Goal: Task Accomplishment & Management: Manage account settings

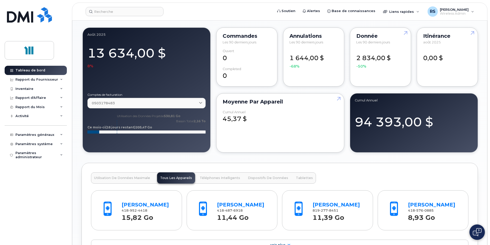
scroll to position [386, 0]
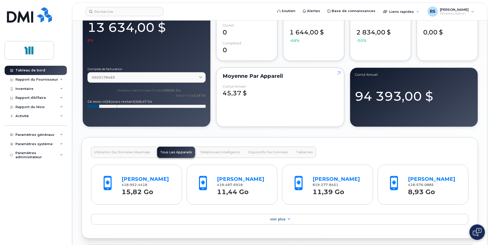
click at [212, 153] on span "Téléphones Intelligents" at bounding box center [220, 152] width 40 height 4
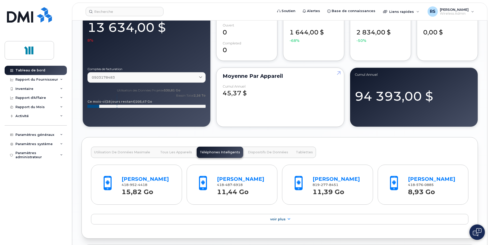
click at [216, 151] on div "Utilisation de Données Maximale Tous les Appareils Téléphones Intelligents Disp…" at bounding box center [203, 152] width 225 height 11
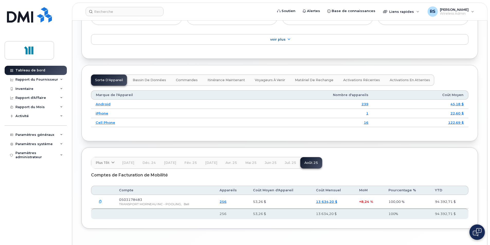
scroll to position [583, 0]
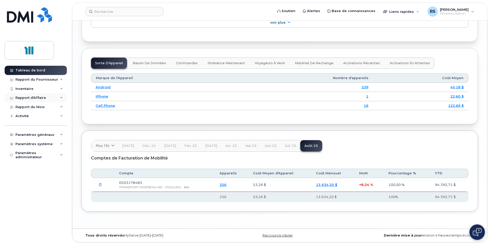
click at [30, 96] on div "Rapport d'Affaire" at bounding box center [30, 98] width 31 height 4
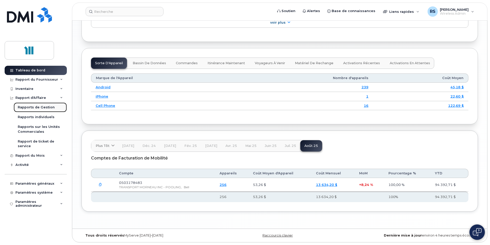
click at [38, 106] on div "Rapports de Gestion" at bounding box center [36, 107] width 37 height 5
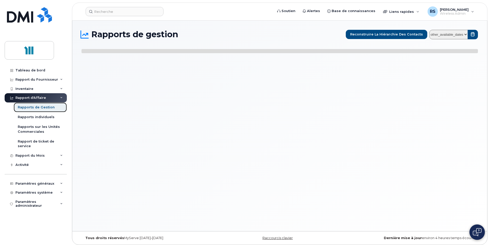
select select
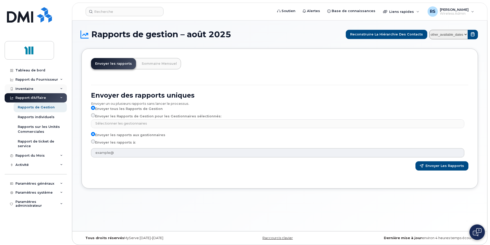
click at [36, 87] on div "Inventaire" at bounding box center [36, 88] width 62 height 9
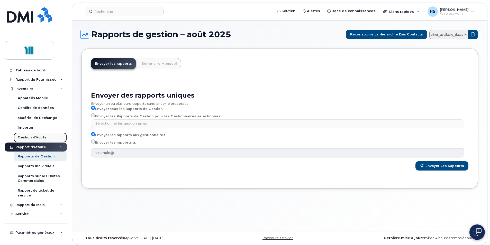
click at [37, 138] on div "Gestion d'Actifs" at bounding box center [32, 137] width 29 height 5
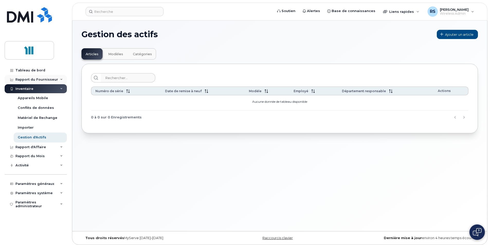
click at [39, 78] on div "Rapport du Fournisseur" at bounding box center [36, 80] width 43 height 4
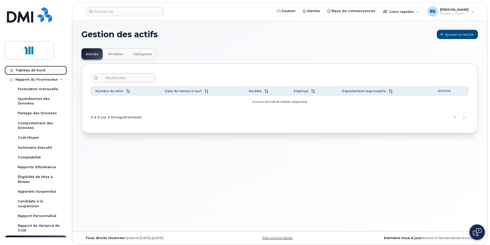
click at [37, 70] on div "Tableau de bord" at bounding box center [30, 70] width 30 height 4
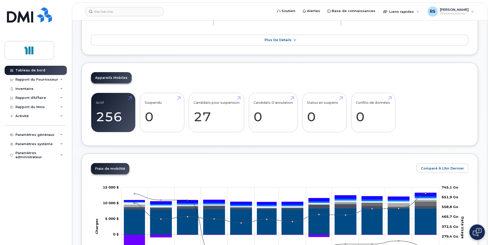
scroll to position [77, 0]
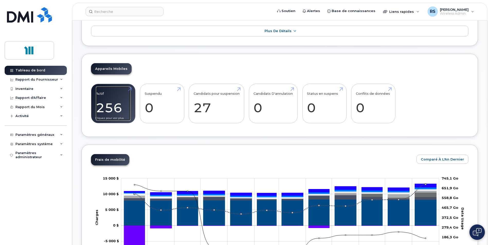
click at [110, 104] on link "Actif 256" at bounding box center [113, 104] width 35 height 34
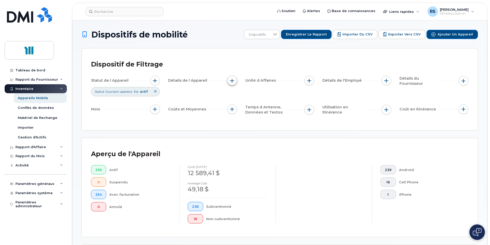
click at [233, 80] on span "button" at bounding box center [232, 81] width 4 height 4
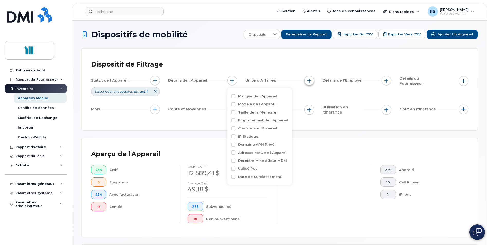
click at [308, 81] on span "button" at bounding box center [309, 81] width 4 height 4
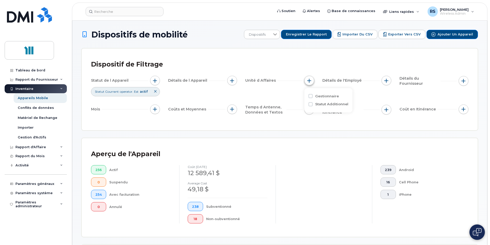
click at [308, 81] on span "button" at bounding box center [309, 81] width 4 height 4
click at [393, 81] on div "Statut de l Appareil Statut Courrant operator. Est actif Détails de l Appareil …" at bounding box center [279, 96] width 377 height 41
click at [389, 81] on button "button" at bounding box center [387, 81] width 10 height 10
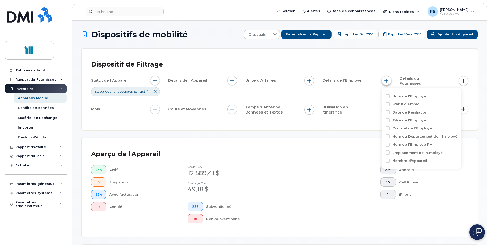
click at [389, 81] on button "button" at bounding box center [387, 81] width 10 height 10
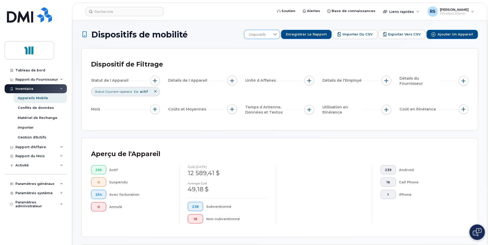
click at [277, 33] on icon at bounding box center [275, 34] width 4 height 4
click at [218, 32] on h1 "Dispositifs de mobilité" at bounding box center [161, 34] width 160 height 9
click at [472, 10] on div "RS [PERSON_NAME] Wireless Admin" at bounding box center [451, 11] width 54 height 10
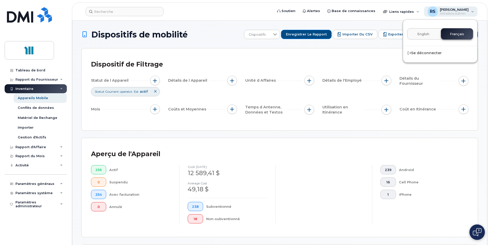
click at [472, 10] on div "RS [PERSON_NAME] Wireless Admin" at bounding box center [451, 11] width 54 height 10
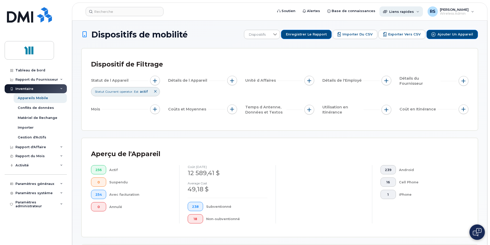
click at [422, 12] on div "Liens rapides" at bounding box center [400, 11] width 43 height 10
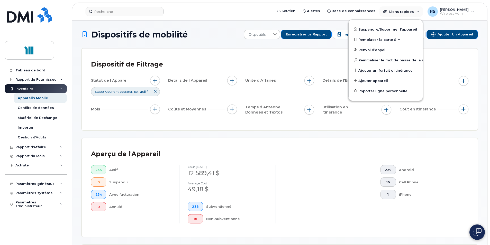
click at [226, 9] on form at bounding box center [178, 11] width 184 height 9
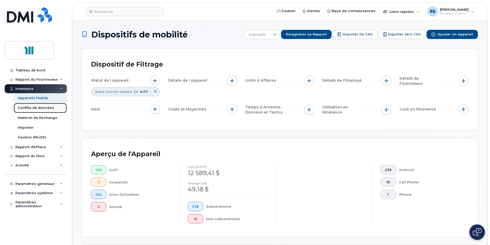
click at [37, 106] on div "Conflits de données" at bounding box center [36, 108] width 36 height 5
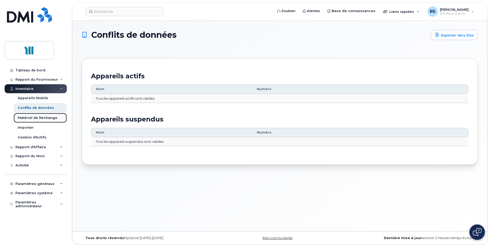
click at [38, 116] on div "Matériel de Rechange" at bounding box center [38, 118] width 40 height 5
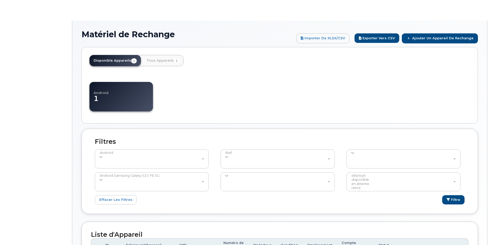
select select
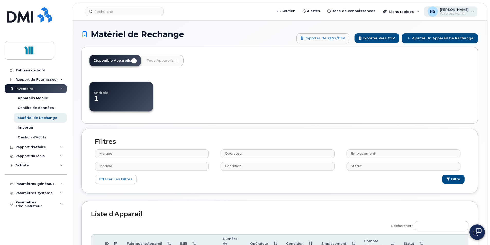
click at [473, 11] on div "RS [PERSON_NAME] Wireless Admin" at bounding box center [451, 11] width 54 height 10
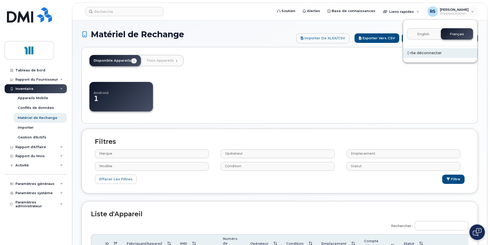
click at [430, 52] on div "Se déconnecter" at bounding box center [440, 53] width 74 height 10
